Goal: Transaction & Acquisition: Purchase product/service

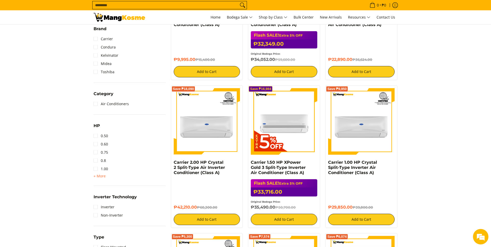
scroll to position [197, 0]
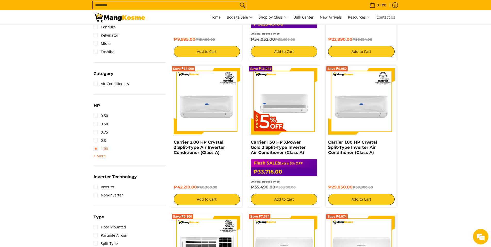
click at [96, 148] on link "1.00" at bounding box center [101, 149] width 14 height 8
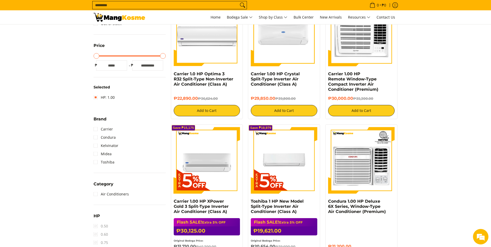
scroll to position [197, 0]
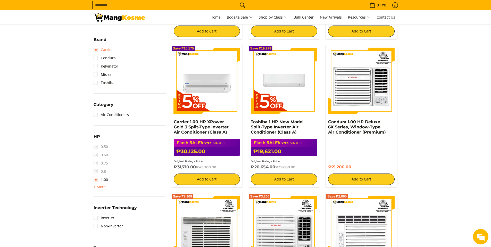
click at [96, 49] on link "Carrier" at bounding box center [103, 50] width 19 height 8
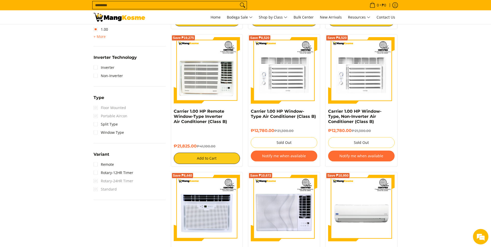
scroll to position [246, 0]
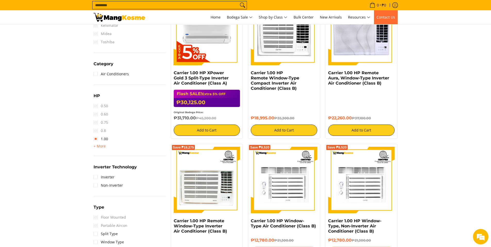
click at [387, 16] on span "Contact Us" at bounding box center [385, 17] width 19 height 5
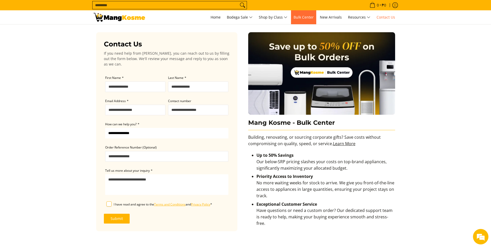
click at [304, 16] on span "Bulk Center" at bounding box center [303, 17] width 20 height 5
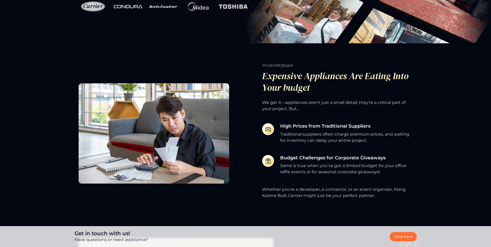
scroll to position [187, 0]
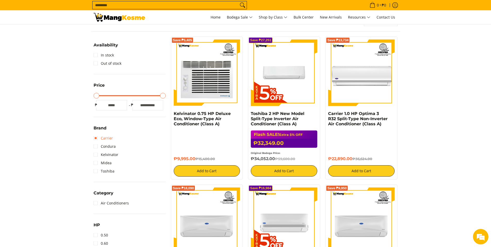
click at [97, 139] on link "Carrier" at bounding box center [103, 138] width 19 height 8
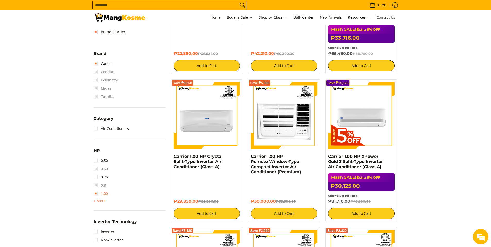
click at [97, 193] on link "1.00" at bounding box center [101, 193] width 14 height 8
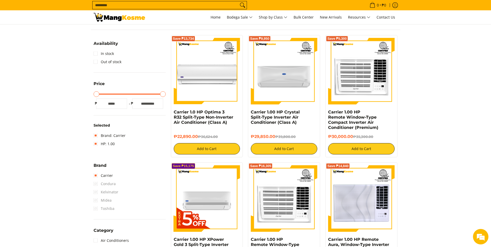
scroll to position [85, 0]
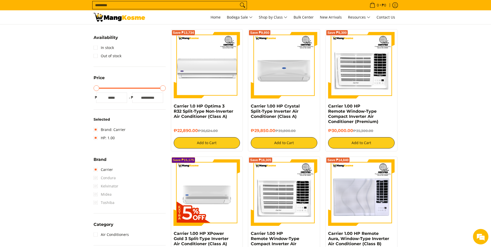
click at [95, 178] on span "Condura" at bounding box center [105, 178] width 22 height 8
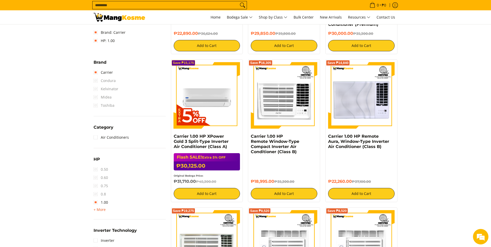
click at [100, 210] on span "+ More" at bounding box center [100, 209] width 12 height 4
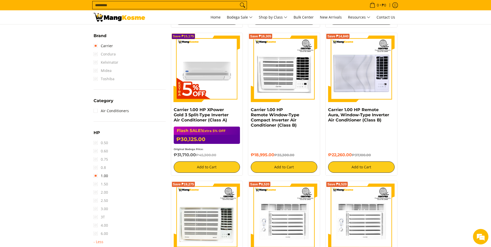
scroll to position [270, 0]
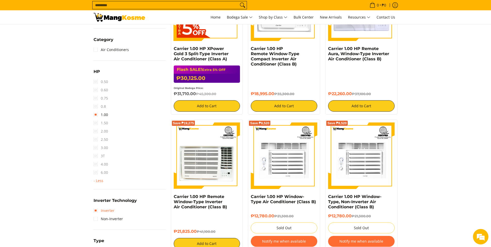
click at [96, 210] on link "Inverter" at bounding box center [104, 210] width 21 height 8
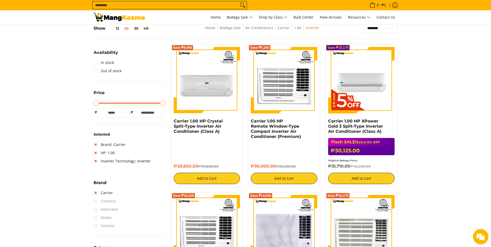
scroll to position [69, 0]
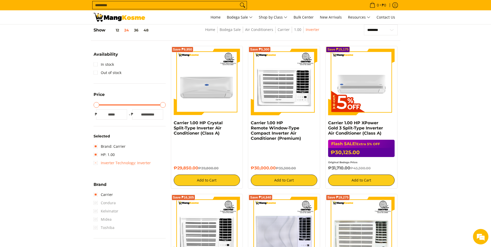
click at [96, 162] on link "Inverter Technology: Inverter" at bounding box center [122, 163] width 57 height 8
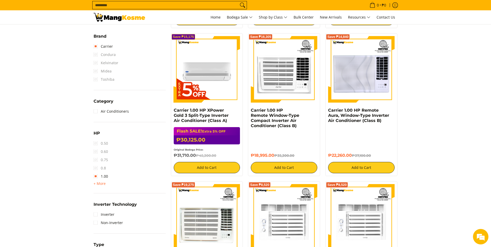
scroll to position [257, 0]
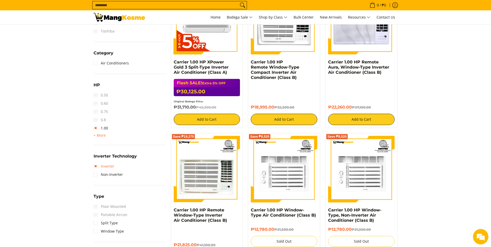
click at [96, 166] on link "Inverter" at bounding box center [104, 166] width 21 height 8
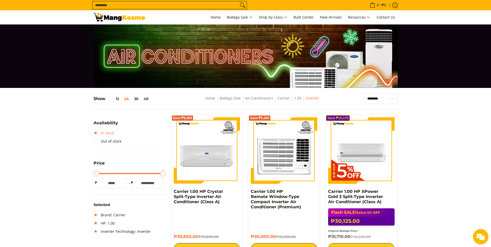
click at [97, 131] on link "In stock" at bounding box center [104, 133] width 20 height 8
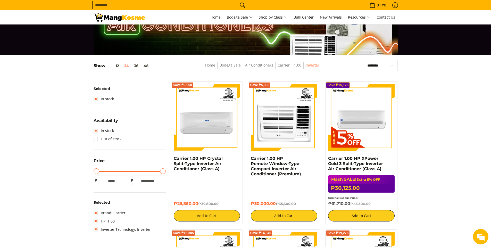
scroll to position [69, 0]
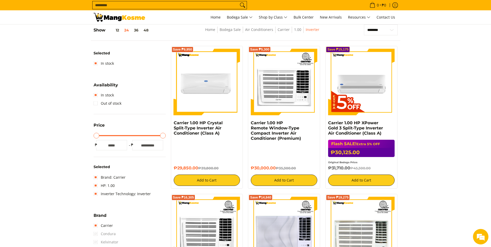
click at [203, 81] on img at bounding box center [207, 82] width 66 height 66
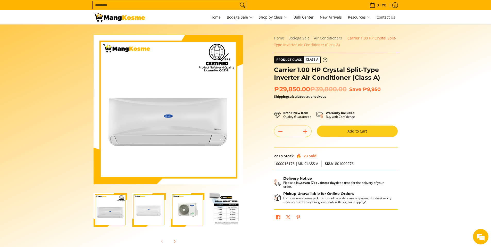
click at [352, 131] on button "Add to Cart" at bounding box center [357, 130] width 81 height 11
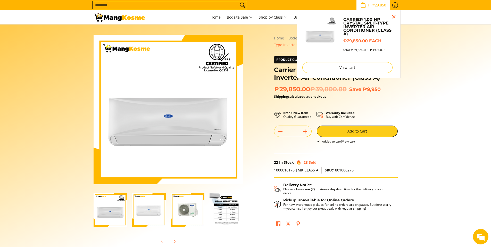
click at [350, 142] on link "View cart" at bounding box center [348, 141] width 13 height 4
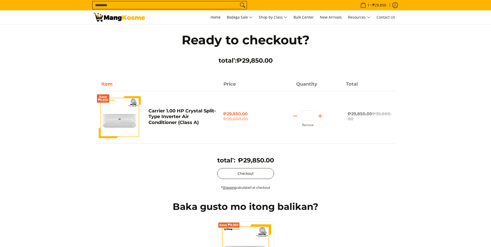
click at [251, 175] on button "Checkout" at bounding box center [245, 173] width 57 height 11
